Goal: Information Seeking & Learning: Learn about a topic

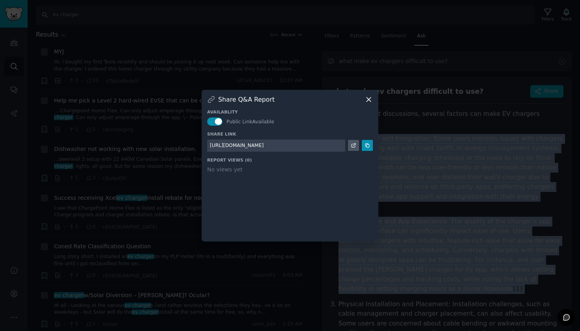
scroll to position [15, 0]
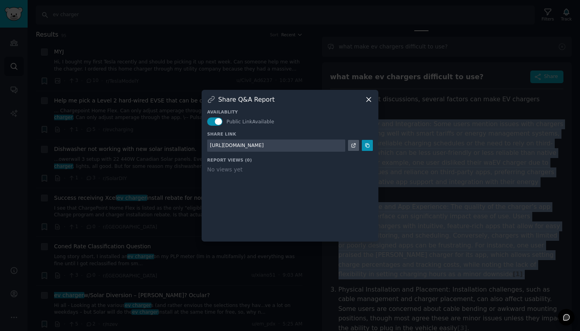
click at [370, 99] on icon at bounding box center [368, 99] width 8 height 8
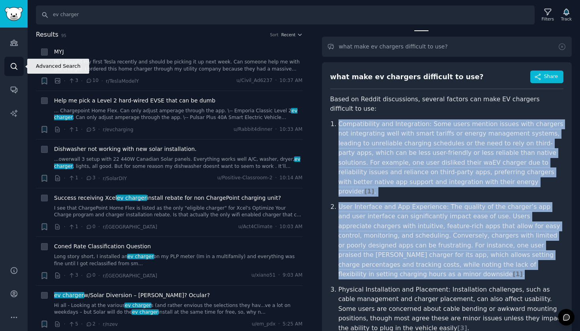
click at [14, 67] on icon "Sidebar" at bounding box center [14, 66] width 8 height 8
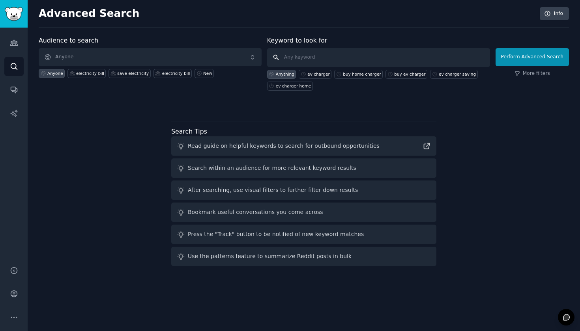
click at [321, 56] on input "text" at bounding box center [378, 57] width 223 height 19
type input "utility bill"
click at [555, 57] on button "Perform Advanced Search" at bounding box center [531, 57] width 73 height 18
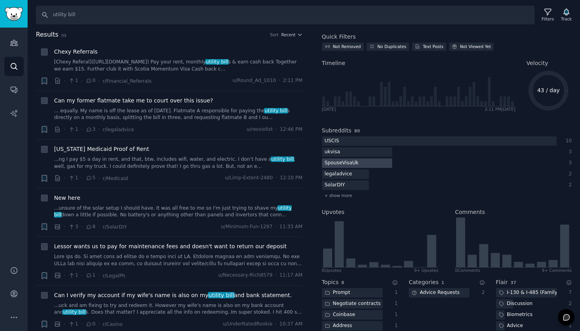
scroll to position [19, 0]
click at [344, 197] on span "+ show more" at bounding box center [339, 195] width 28 height 6
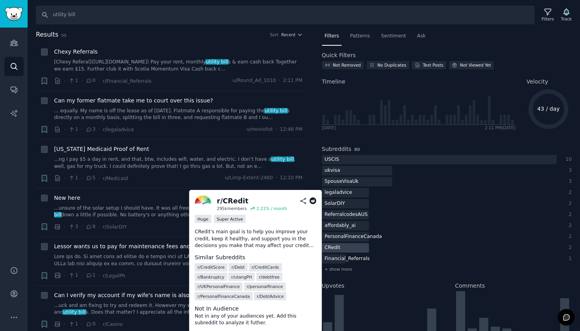
scroll to position [0, 0]
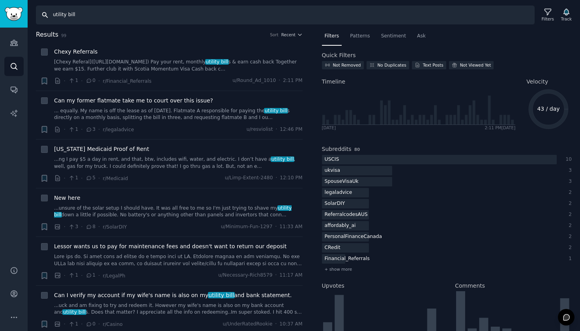
click at [179, 17] on input "utility bill" at bounding box center [285, 15] width 499 height 19
click at [346, 271] on span "+ show more" at bounding box center [339, 270] width 28 height 6
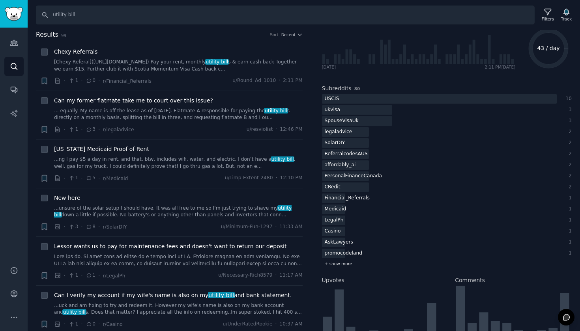
scroll to position [63, 0]
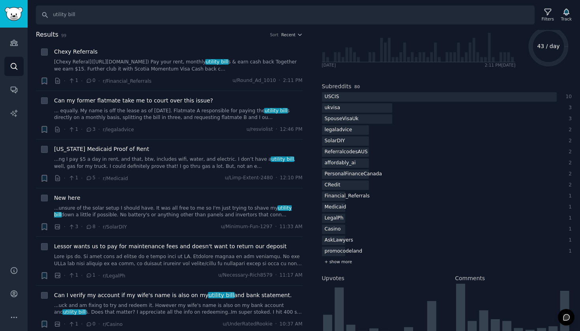
click at [345, 261] on span "+ show more" at bounding box center [339, 262] width 28 height 6
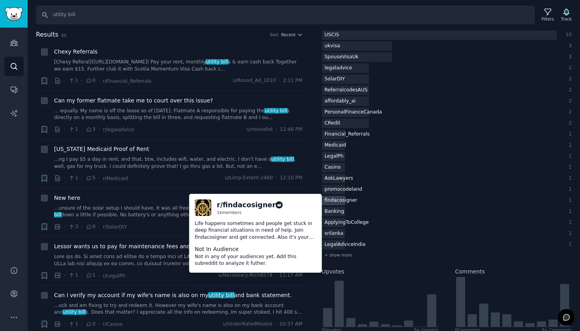
scroll to position [126, 0]
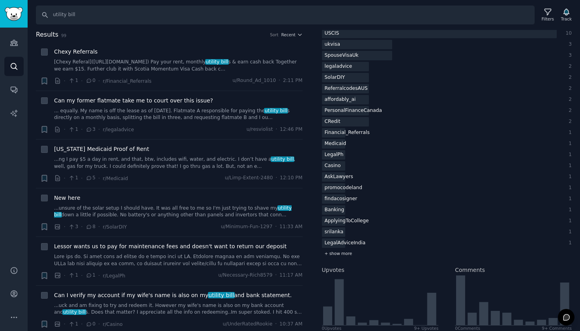
click at [342, 253] on span "+ show more" at bounding box center [339, 254] width 28 height 6
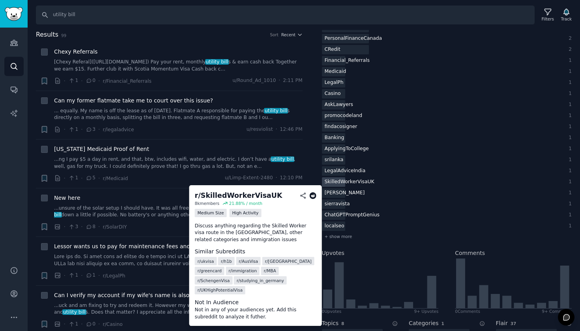
scroll to position [208, 0]
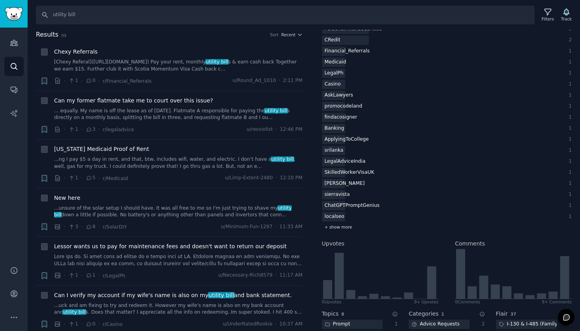
click at [341, 227] on span "+ show more" at bounding box center [339, 227] width 28 height 6
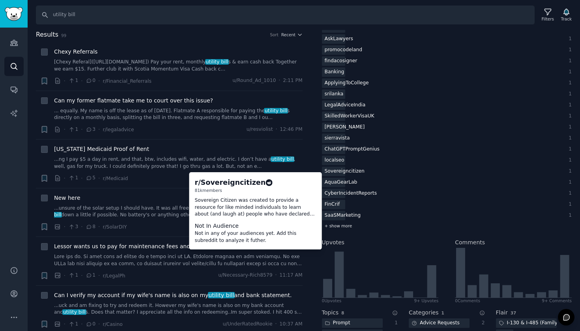
scroll to position [268, 0]
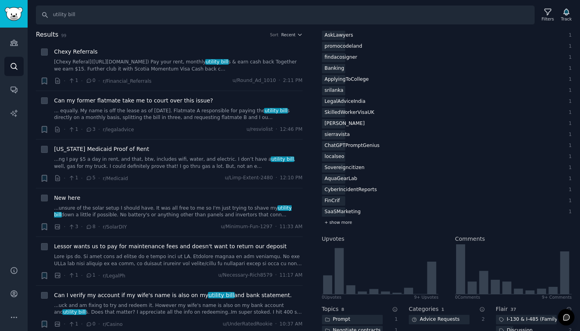
click at [346, 222] on span "+ show more" at bounding box center [339, 223] width 28 height 6
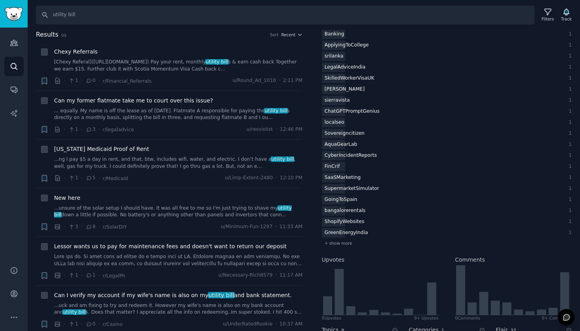
scroll to position [326, 0]
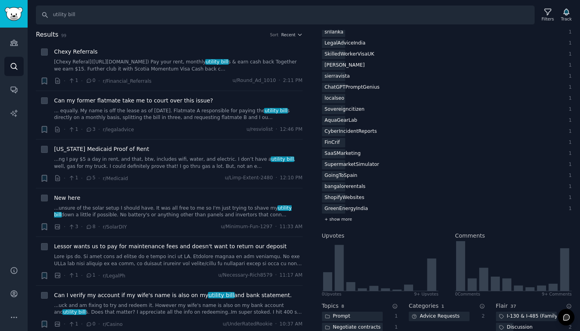
click at [339, 219] on span "+ show more" at bounding box center [339, 220] width 28 height 6
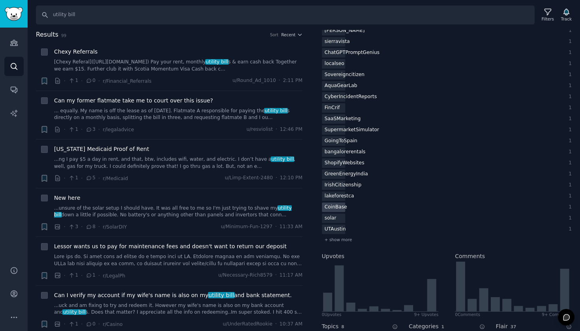
scroll to position [374, 0]
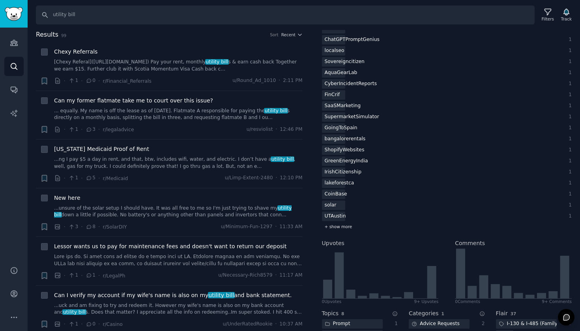
click at [337, 226] on span "+ show more" at bounding box center [339, 227] width 28 height 6
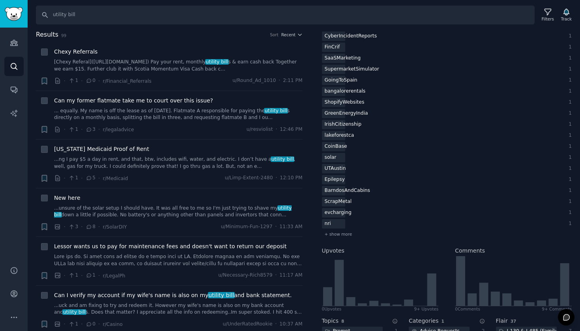
scroll to position [423, 0]
click at [344, 234] on span "+ show more" at bounding box center [339, 233] width 28 height 6
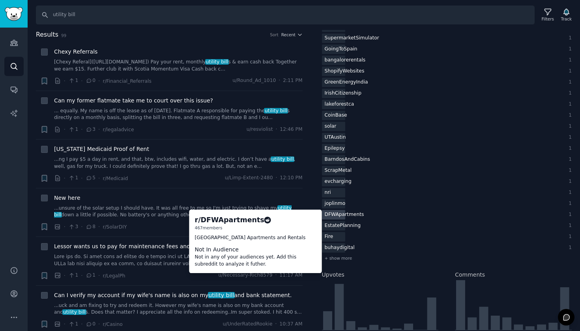
scroll to position [461, 0]
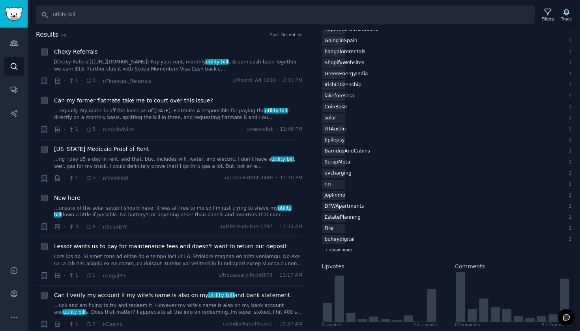
click at [344, 252] on span "+ show more" at bounding box center [339, 250] width 28 height 6
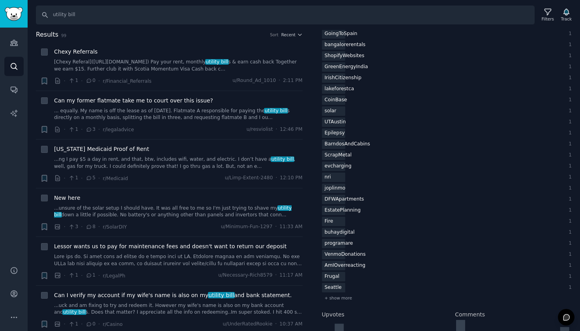
scroll to position [474, 0]
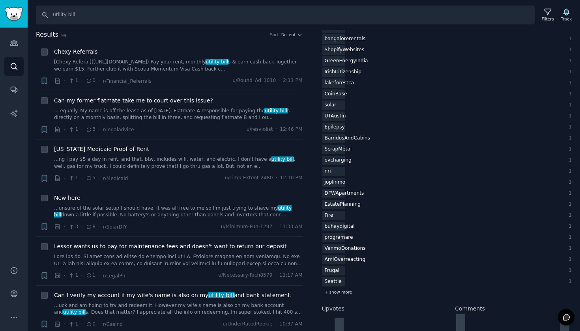
click at [341, 293] on span "+ show more" at bounding box center [339, 293] width 28 height 6
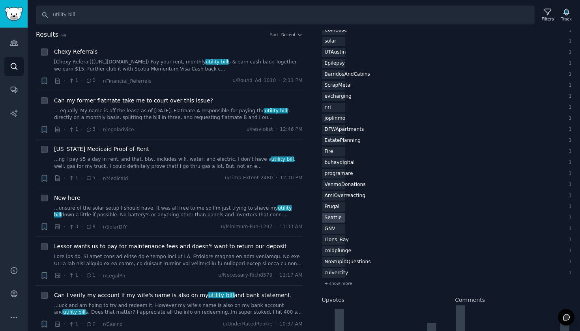
scroll to position [561, 0]
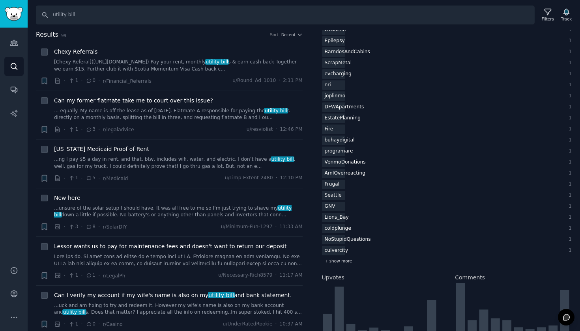
click at [341, 261] on span "+ show more" at bounding box center [339, 261] width 28 height 6
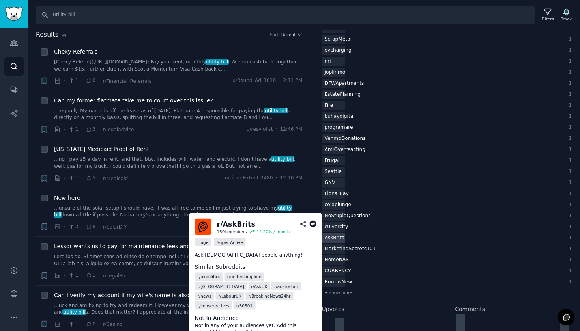
scroll to position [671, 0]
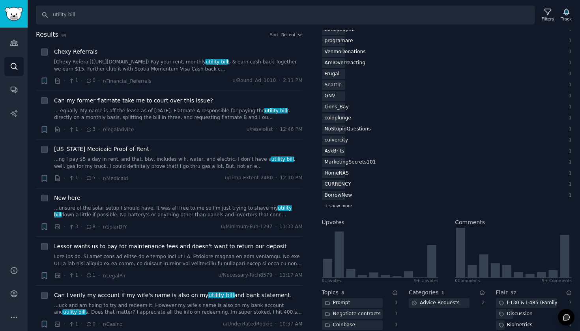
click at [346, 206] on span "+ show more" at bounding box center [339, 206] width 28 height 6
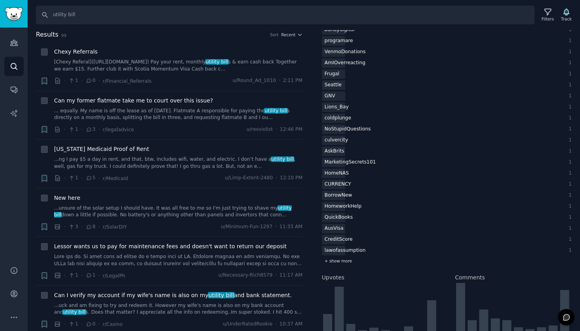
click at [344, 260] on span "+ show more" at bounding box center [339, 261] width 28 height 6
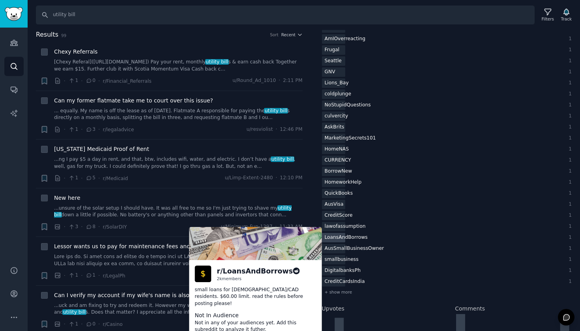
scroll to position [696, 0]
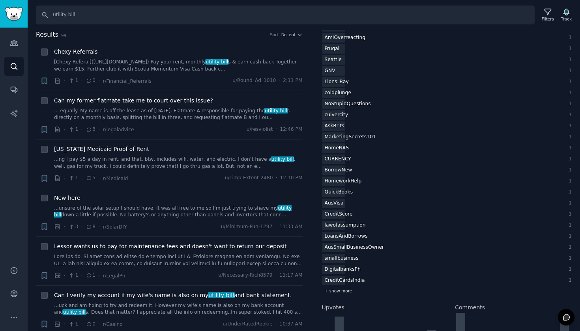
click at [342, 290] on span "+ show more" at bounding box center [339, 291] width 28 height 6
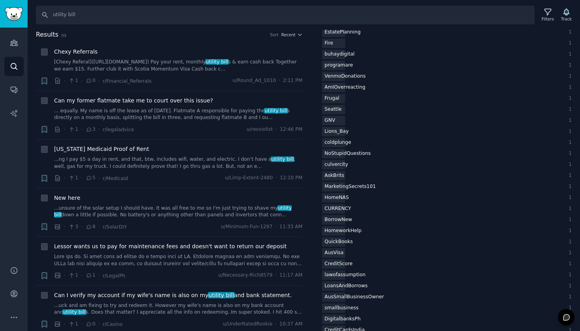
scroll to position [595, 0]
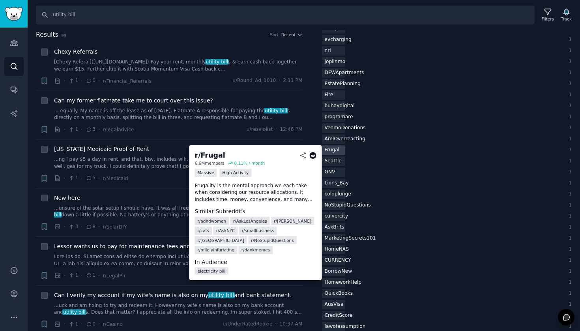
click at [336, 149] on div "Frugal" at bounding box center [332, 151] width 21 height 10
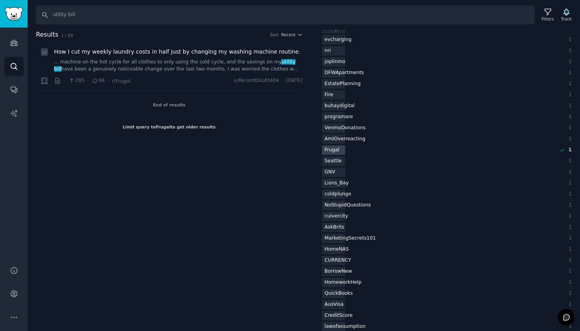
scroll to position [0, 0]
click at [18, 39] on link "Audiences" at bounding box center [13, 42] width 19 height 19
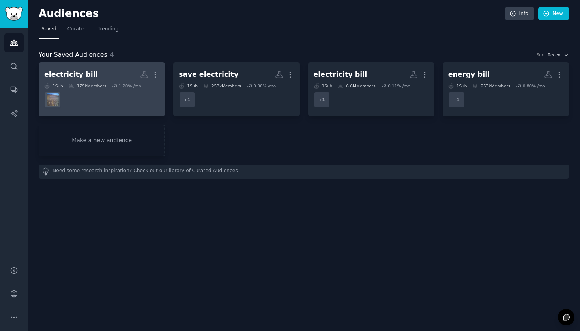
click at [99, 75] on h2 "electricity [PERSON_NAME]" at bounding box center [101, 75] width 115 height 14
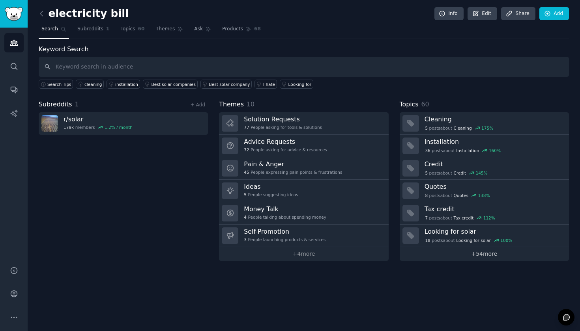
click at [487, 255] on link "+ 54 more" at bounding box center [484, 254] width 169 height 14
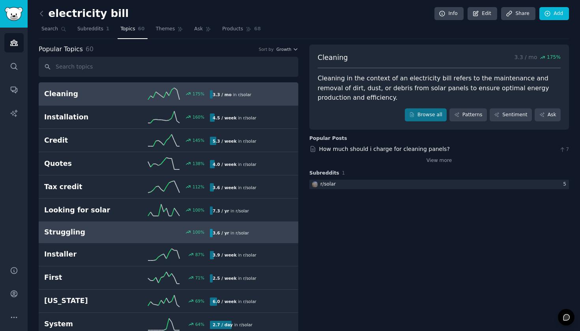
click at [132, 236] on div "Struggling 100 % 3.6 / yr in r/ solar" at bounding box center [168, 233] width 249 height 10
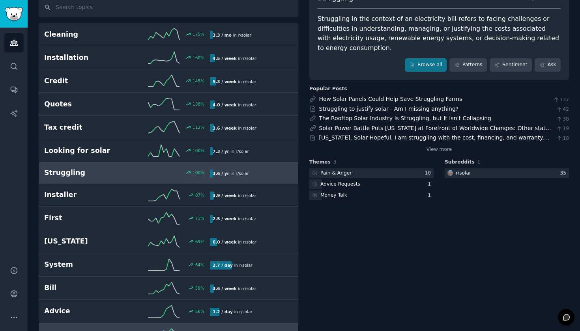
scroll to position [5, 0]
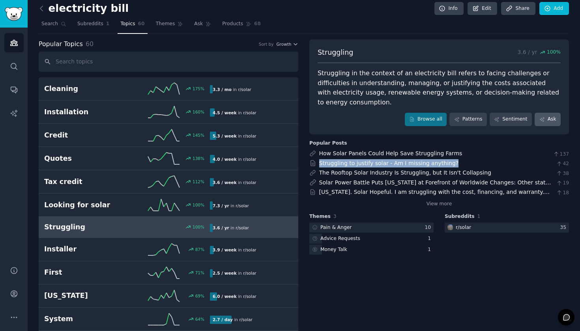
click at [549, 113] on link "Ask" at bounding box center [547, 119] width 26 height 13
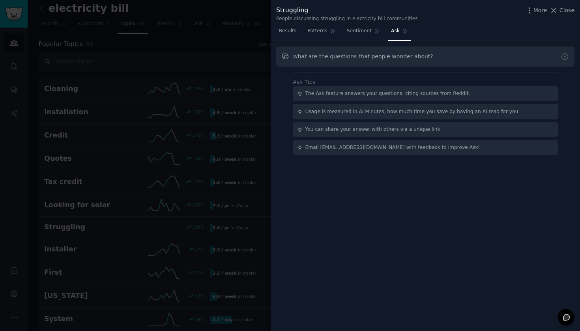
click at [533, 52] on input "what are the questions that people wonder about?" at bounding box center [425, 57] width 298 height 20
type input "what are the questions that people wonder about?"
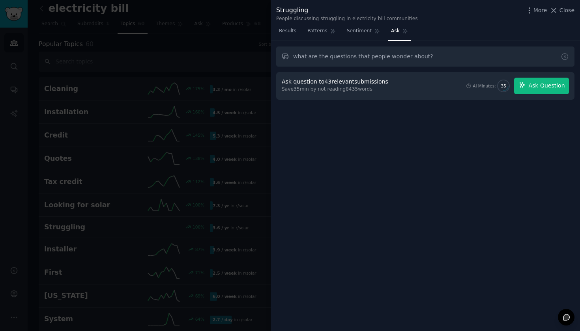
click at [544, 87] on span "Ask Question" at bounding box center [546, 86] width 36 height 8
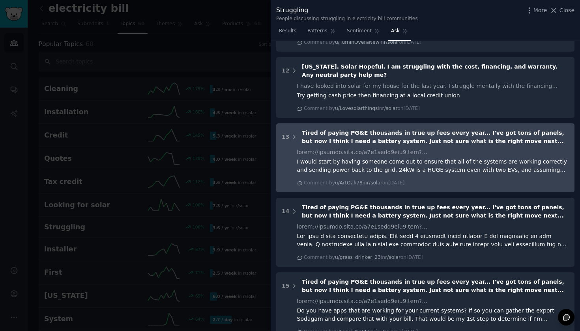
scroll to position [1222, 0]
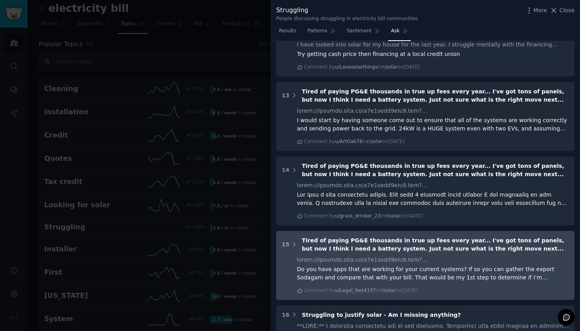
click at [421, 237] on span "Tired of paying PG&E thousands in true up fees every year... I've got tons of p…" at bounding box center [433, 244] width 262 height 15
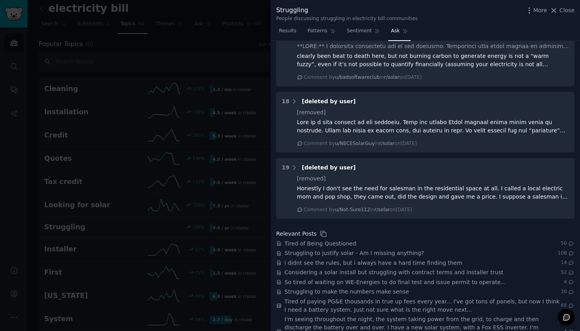
scroll to position [1737, 0]
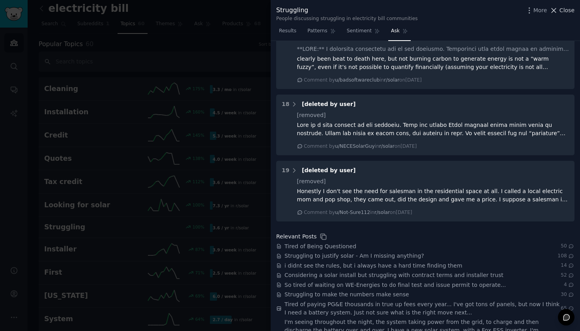
click at [564, 13] on span "Close" at bounding box center [566, 10] width 15 height 8
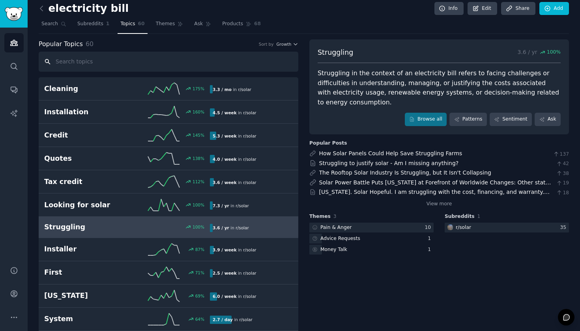
click at [98, 61] on input "text" at bounding box center [169, 62] width 260 height 20
click at [44, 9] on icon at bounding box center [41, 8] width 8 height 8
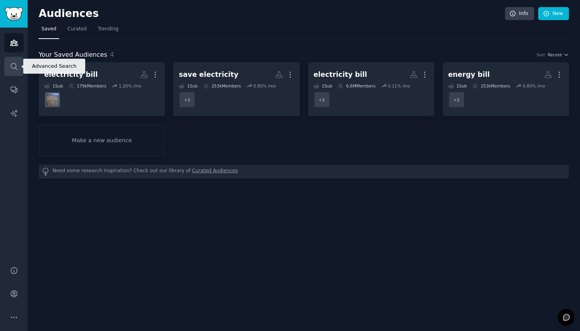
click at [10, 68] on icon "Sidebar" at bounding box center [14, 66] width 8 height 8
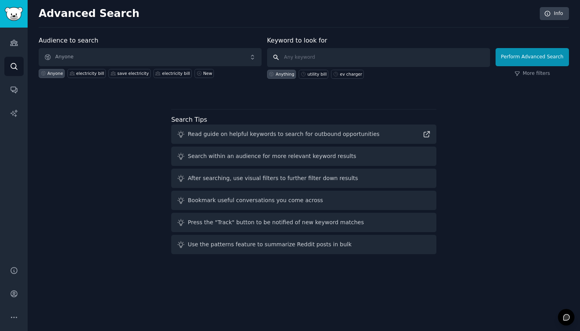
click at [339, 65] on input "text" at bounding box center [378, 57] width 223 height 19
type input "solar apps"
click at [542, 60] on button "Perform Advanced Search" at bounding box center [531, 57] width 73 height 18
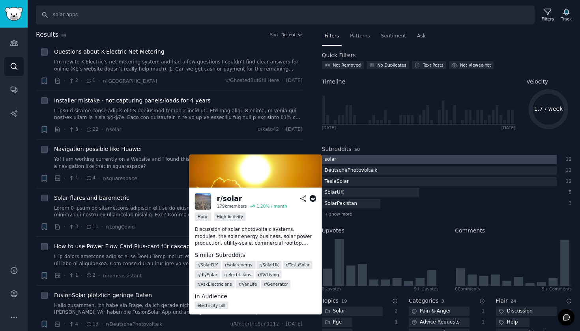
click at [402, 163] on div at bounding box center [439, 160] width 235 height 10
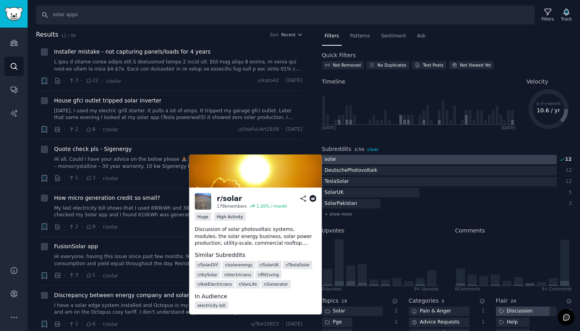
click at [366, 159] on div at bounding box center [439, 160] width 235 height 10
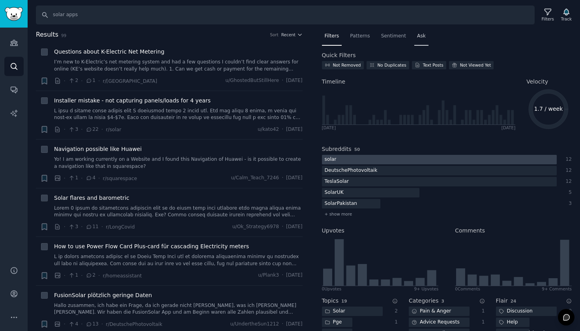
click at [420, 37] on span "Ask" at bounding box center [421, 36] width 9 height 7
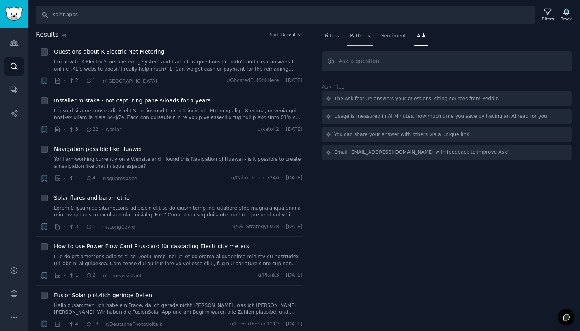
click at [363, 38] on span "Patterns" at bounding box center [360, 36] width 20 height 7
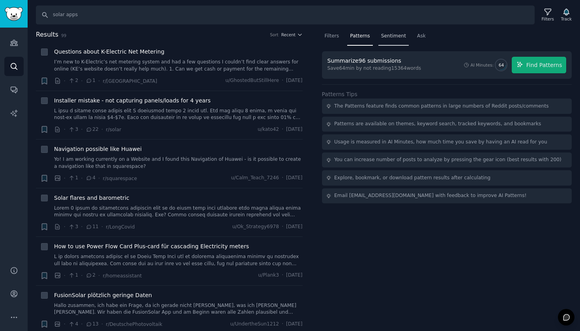
click at [392, 41] on div "Sentiment" at bounding box center [393, 38] width 30 height 16
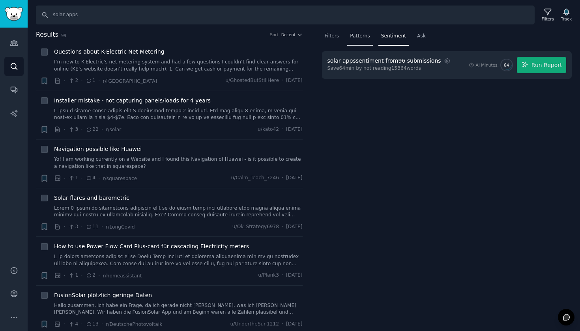
click at [366, 40] on div "Patterns" at bounding box center [359, 38] width 25 height 16
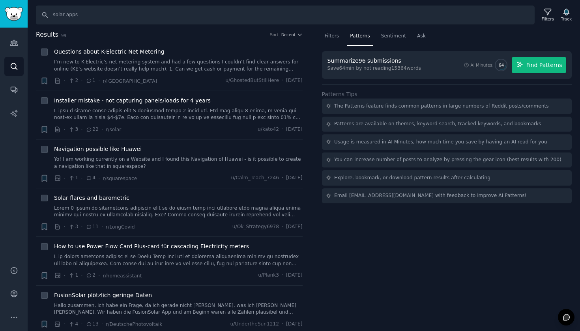
click at [556, 67] on span "Find Patterns" at bounding box center [544, 65] width 36 height 8
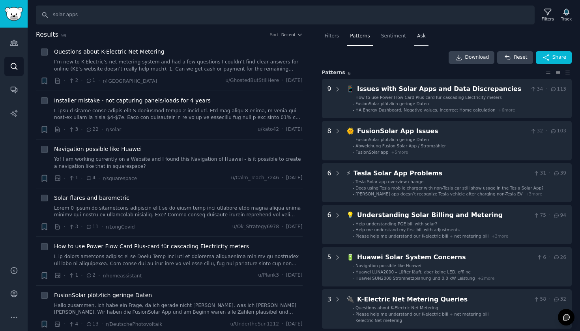
click at [419, 39] on span "Ask" at bounding box center [421, 36] width 9 height 7
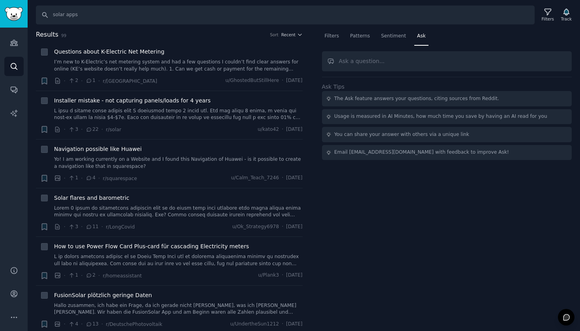
click at [396, 67] on input "text" at bounding box center [447, 61] width 250 height 20
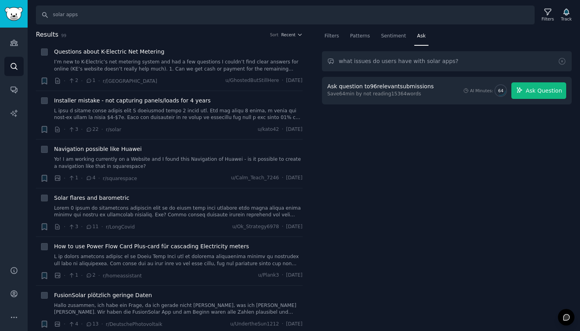
click at [542, 92] on span "Ask Question" at bounding box center [543, 91] width 36 height 8
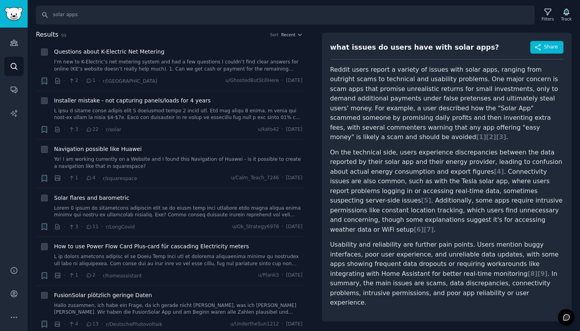
scroll to position [45, 0]
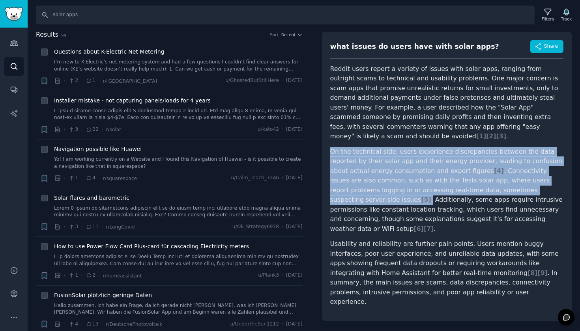
drag, startPoint x: 331, startPoint y: 140, endPoint x: 531, endPoint y: 179, distance: 204.2
click at [531, 179] on p "On the technical side, users experience discrepancies between the data reported…" at bounding box center [447, 190] width 234 height 87
copy p "On the technical side, users experience discrepancies between the data reported…"
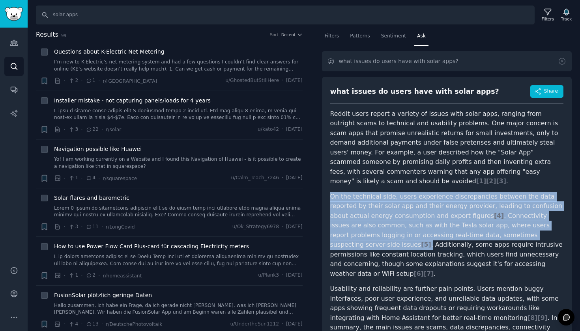
scroll to position [0, 0]
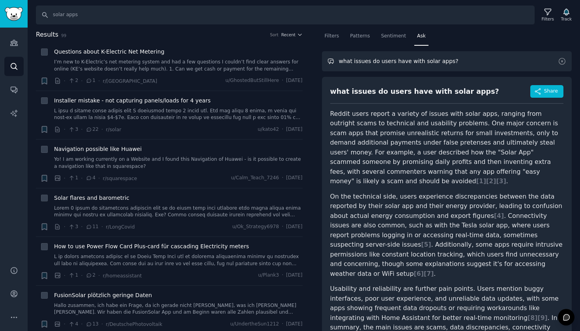
click at [492, 66] on input "what issues do users have with solar apps?" at bounding box center [447, 61] width 250 height 20
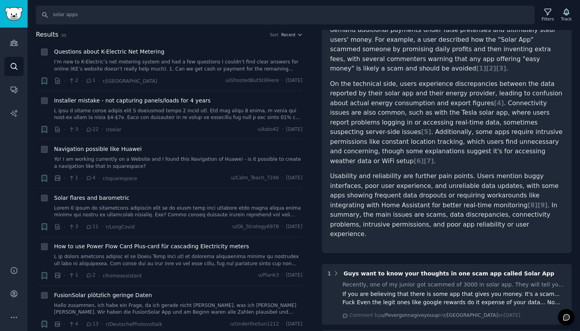
scroll to position [11, 0]
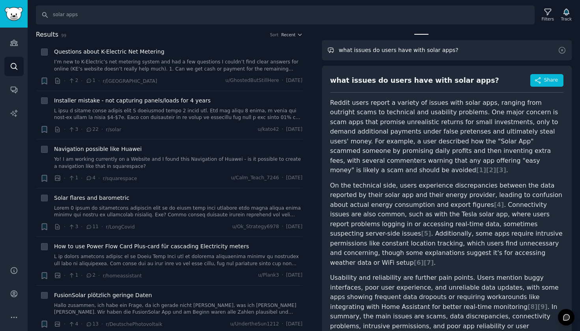
drag, startPoint x: 352, startPoint y: 50, endPoint x: 456, endPoint y: 52, distance: 104.2
click at [456, 52] on input "what issues do users have with solar apps?" at bounding box center [447, 50] width 250 height 20
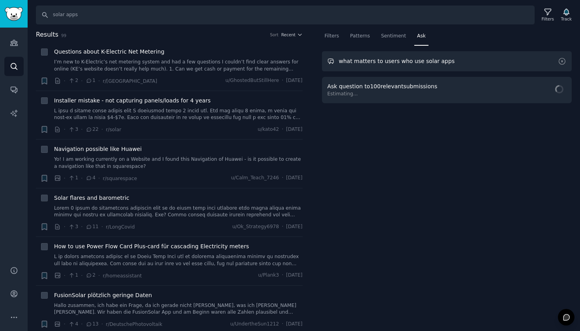
scroll to position [0, 0]
click at [537, 92] on span "Ask Question" at bounding box center [543, 91] width 36 height 8
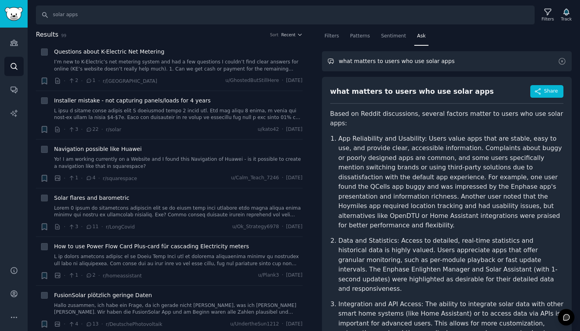
click at [379, 61] on input "what matters to users who use solar apps" at bounding box center [447, 61] width 250 height 20
drag, startPoint x: 456, startPoint y: 63, endPoint x: 337, endPoint y: 56, distance: 119.3
click at [337, 56] on input "what matters to users who use solar apps" at bounding box center [447, 61] width 250 height 20
type input "do users like recommendations and intelligence on when to use what devices"
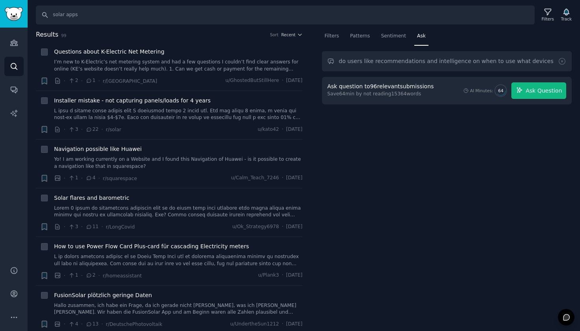
click at [547, 94] on span "Ask Question" at bounding box center [543, 91] width 36 height 8
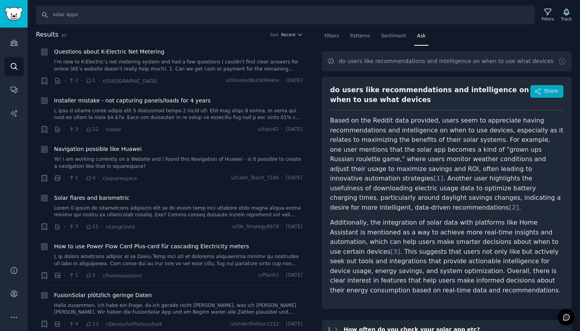
click at [551, 91] on span "Share" at bounding box center [551, 91] width 14 height 7
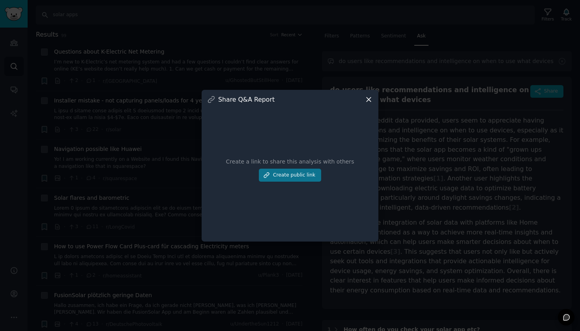
click at [303, 177] on button "Create public link" at bounding box center [290, 175] width 62 height 13
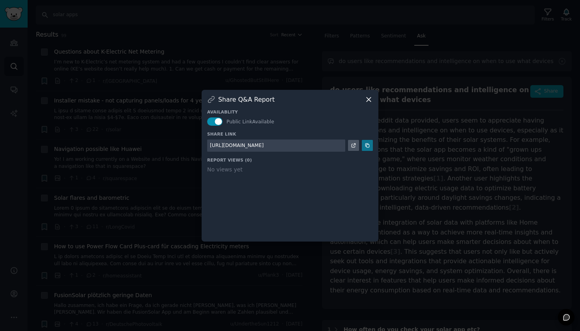
click at [370, 146] on button at bounding box center [367, 145] width 11 height 11
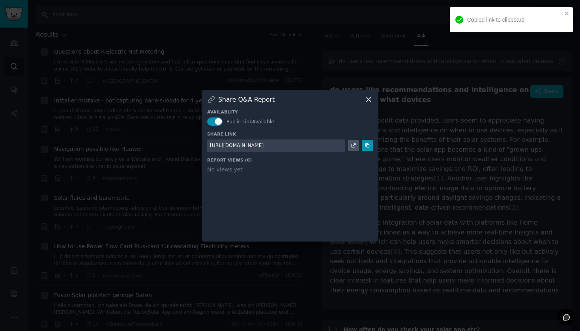
click at [370, 99] on icon at bounding box center [368, 99] width 8 height 8
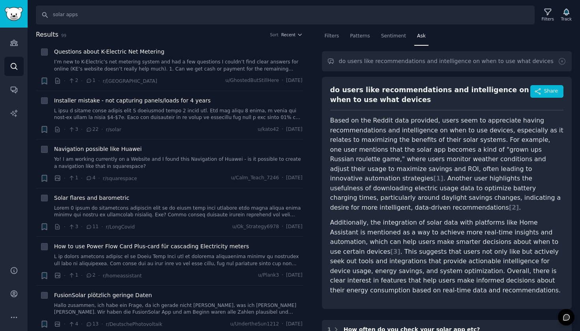
scroll to position [114, 0]
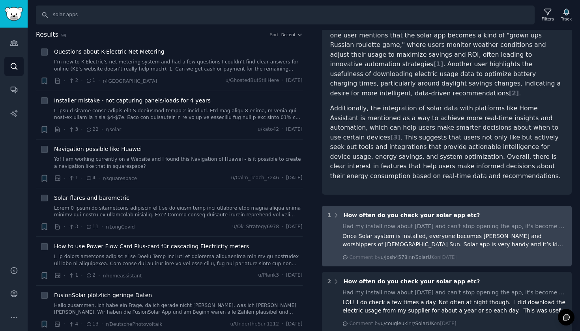
click at [430, 232] on div "Once Solar system is installed, everyone becomes [PERSON_NAME] and worshippers …" at bounding box center [454, 240] width 224 height 17
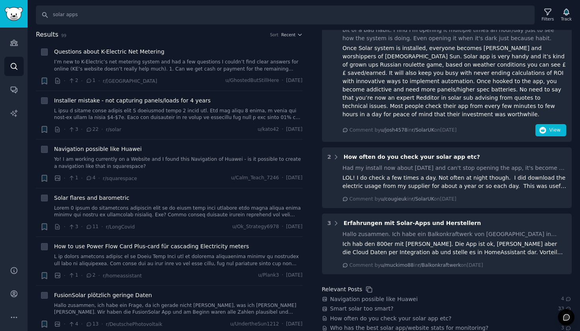
scroll to position [337, 0]
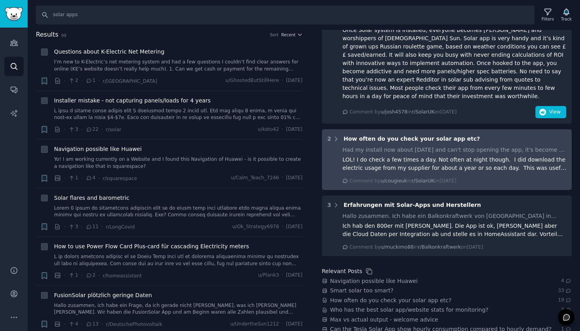
click at [439, 156] on div "LOL! I do check a few times a day. Not often at night though. I did download th…" at bounding box center [454, 164] width 224 height 17
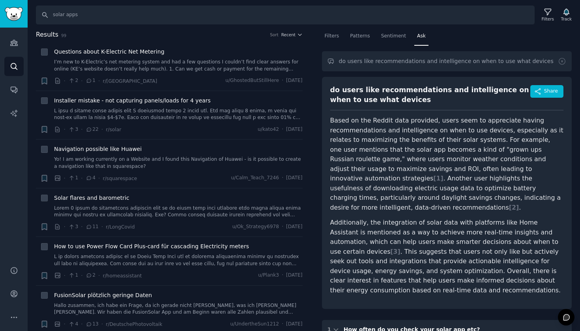
scroll to position [0, 0]
click at [561, 61] on icon at bounding box center [562, 61] width 8 height 8
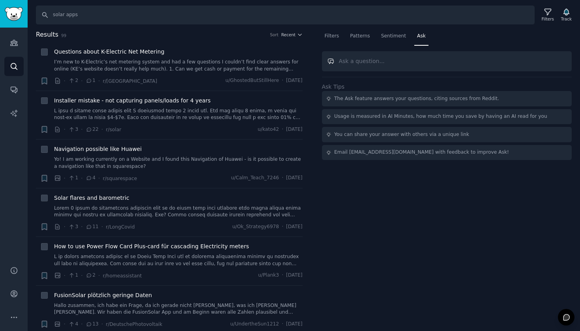
click at [502, 61] on input "text" at bounding box center [447, 61] width 250 height 20
click at [369, 61] on input "what myths do solar users have?" at bounding box center [447, 61] width 250 height 20
click at [528, 61] on input "what myths or bias do solar users have?" at bounding box center [447, 61] width 250 height 20
type input "what myths or bias do solar users have?"
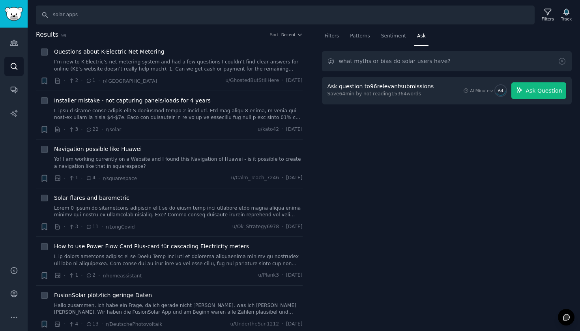
click at [541, 89] on span "Ask Question" at bounding box center [543, 91] width 36 height 8
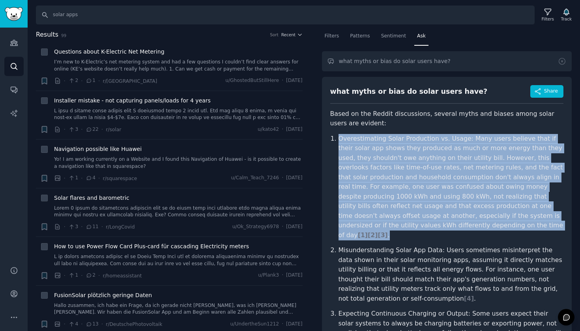
drag, startPoint x: 338, startPoint y: 139, endPoint x: 455, endPoint y: 226, distance: 144.9
click at [455, 226] on p "Overestimating Solar Production vs. Usage: Many users believe that if their sol…" at bounding box center [450, 187] width 225 height 107
copy p "Overestimating Solar Production vs. Usage: Many users believe that if their sol…"
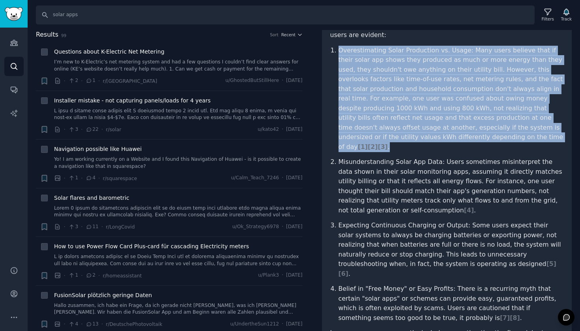
scroll to position [139, 0]
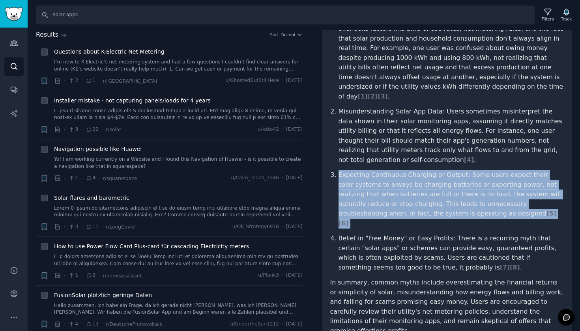
drag, startPoint x: 460, startPoint y: 201, endPoint x: 335, endPoint y: 163, distance: 130.3
click at [338, 170] on p "Expecting Continuous Charging or Output: Some users expect their solar systems …" at bounding box center [450, 199] width 225 height 58
copy p "Expecting Continuous Charging or Output: Some users expect their solar systems …"
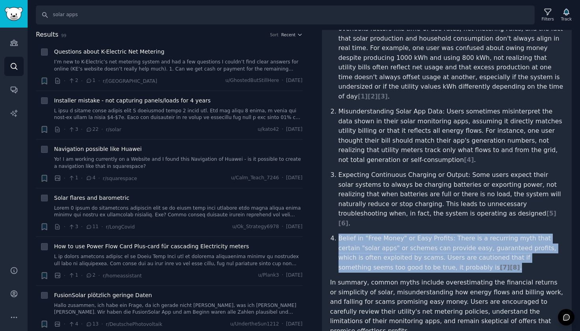
drag, startPoint x: 430, startPoint y: 245, endPoint x: 325, endPoint y: 214, distance: 109.7
click at [325, 214] on div "what myths or bias do solar users have? Share Based on the Reddit discussions, …" at bounding box center [447, 144] width 250 height 412
copy p "Belief in "Free Money" or Easy Profits: There is a recurring myth that certain …"
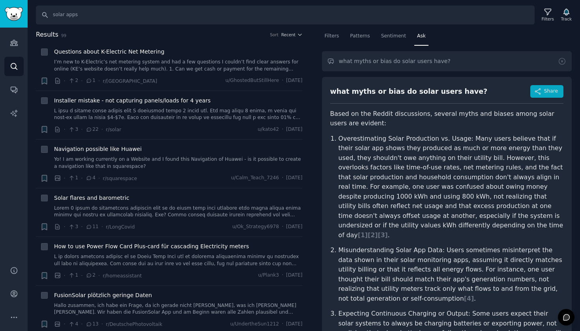
scroll to position [0, 0]
click at [546, 90] on span "Share" at bounding box center [551, 91] width 14 height 7
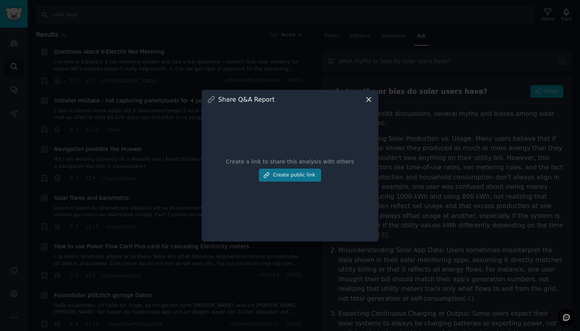
click at [302, 176] on button "Create public link" at bounding box center [290, 175] width 62 height 13
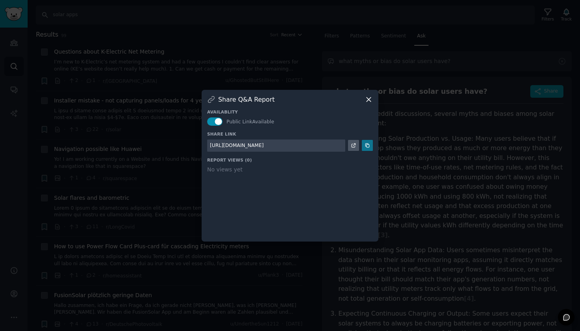
click at [368, 148] on icon at bounding box center [367, 146] width 6 height 6
